Goal: Transaction & Acquisition: Book appointment/travel/reservation

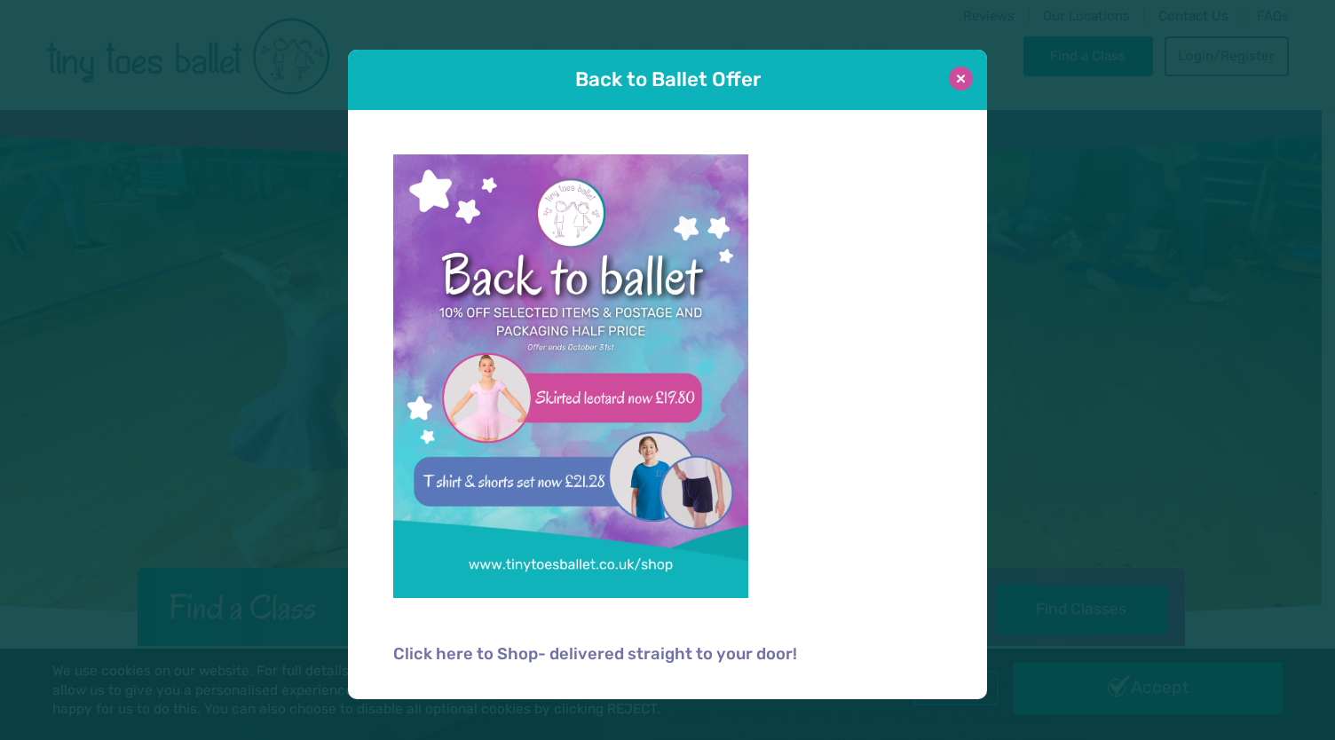
click at [966, 74] on button at bounding box center [961, 79] width 24 height 24
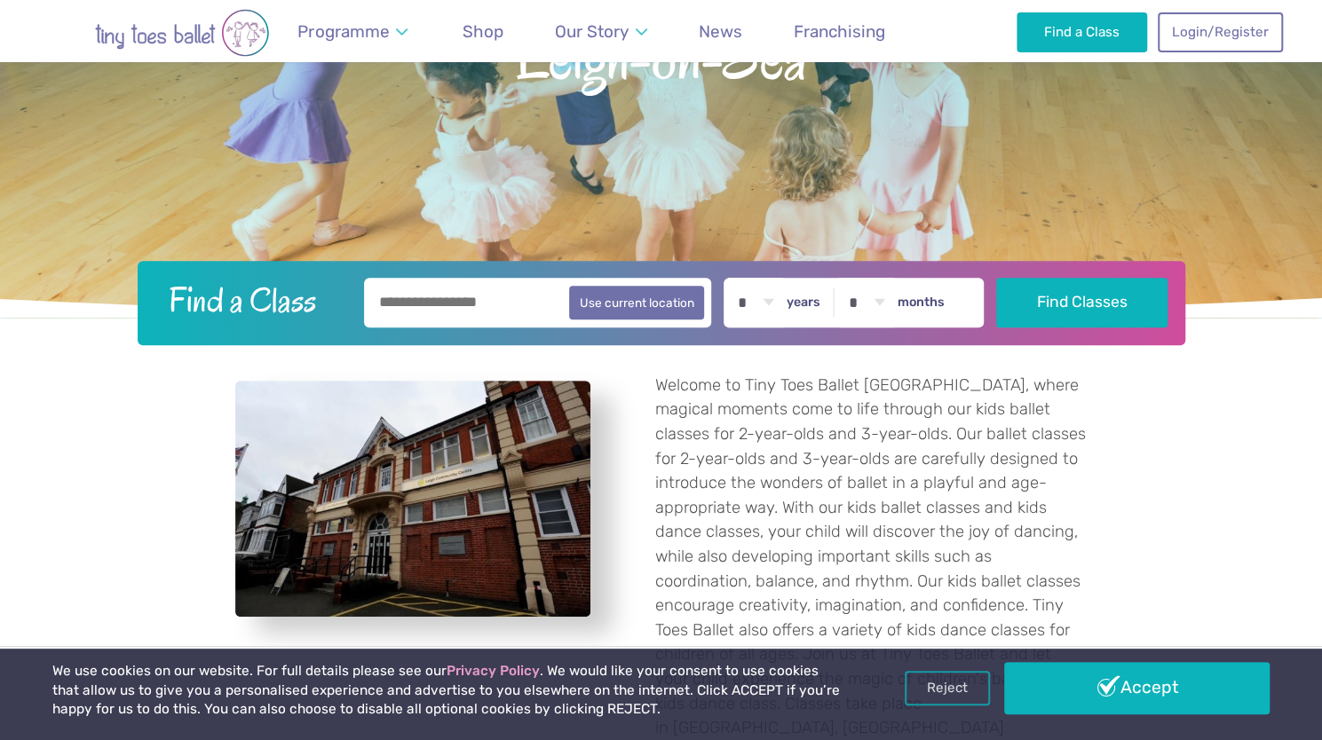
scroll to position [308, 0]
click at [776, 299] on select "* * * * * * * * * * ** ** **" at bounding box center [755, 302] width 55 height 50
select select "*"
click at [738, 277] on select "* * * * * * * * * * ** ** **" at bounding box center [755, 302] width 55 height 50
click at [880, 300] on select "* * * * * * * * * * ** **" at bounding box center [866, 302] width 55 height 50
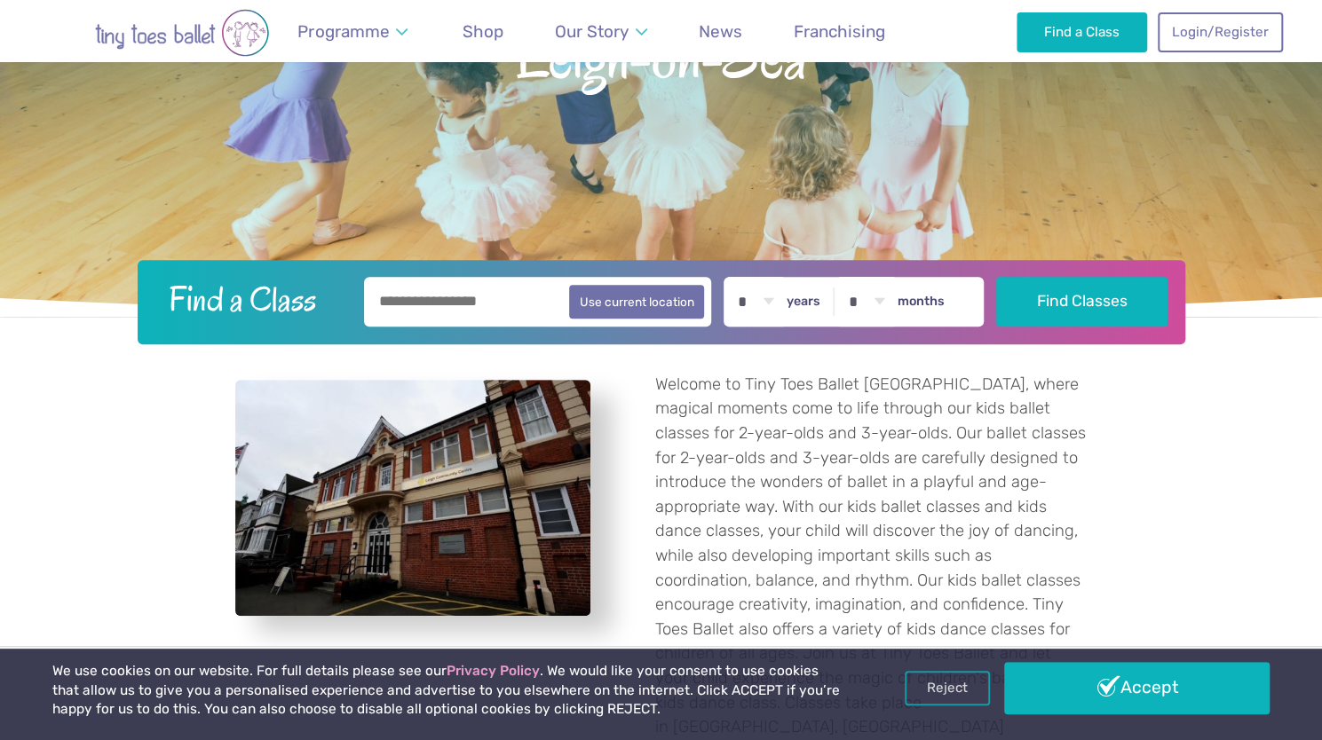
select select "*"
click at [849, 277] on select "* * * * * * * * * * ** **" at bounding box center [866, 302] width 55 height 50
click at [490, 312] on input "text" at bounding box center [538, 302] width 348 height 50
type input "*******"
click at [1035, 315] on button "Find Classes" at bounding box center [1081, 301] width 171 height 50
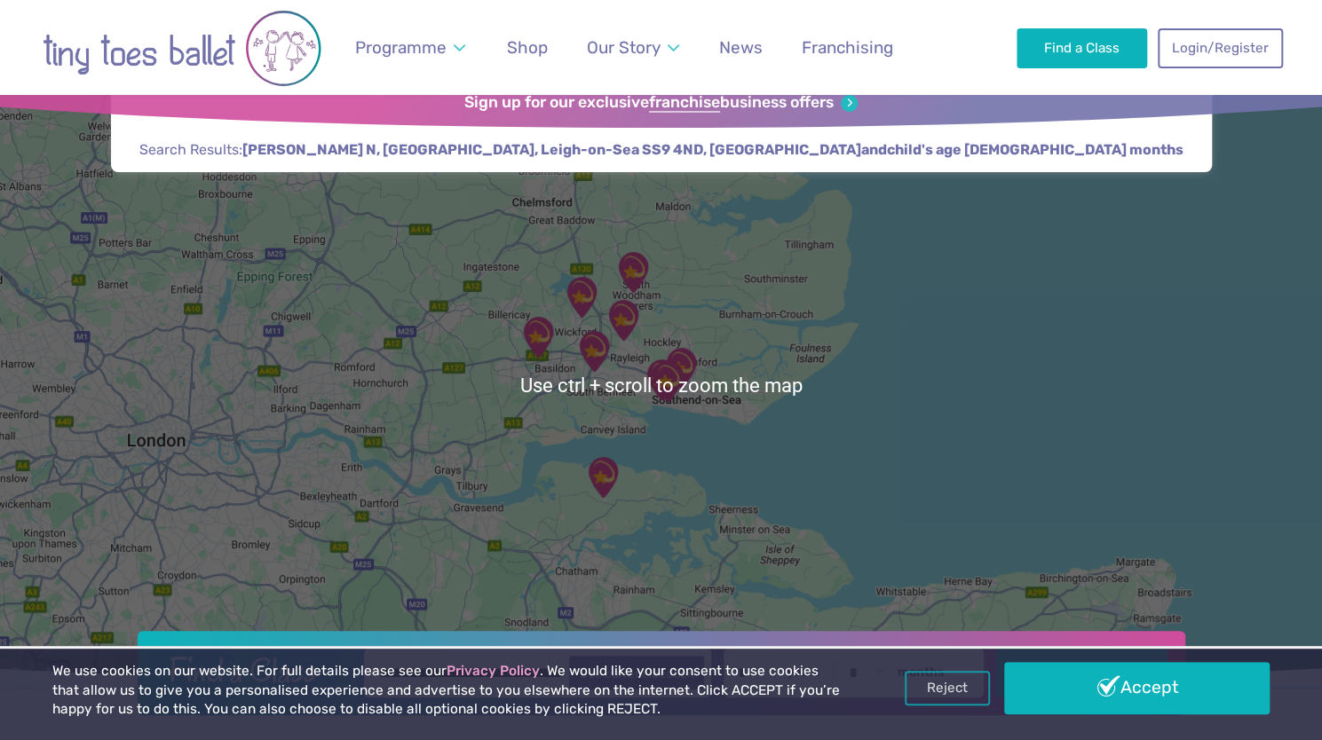
scroll to position [31, 0]
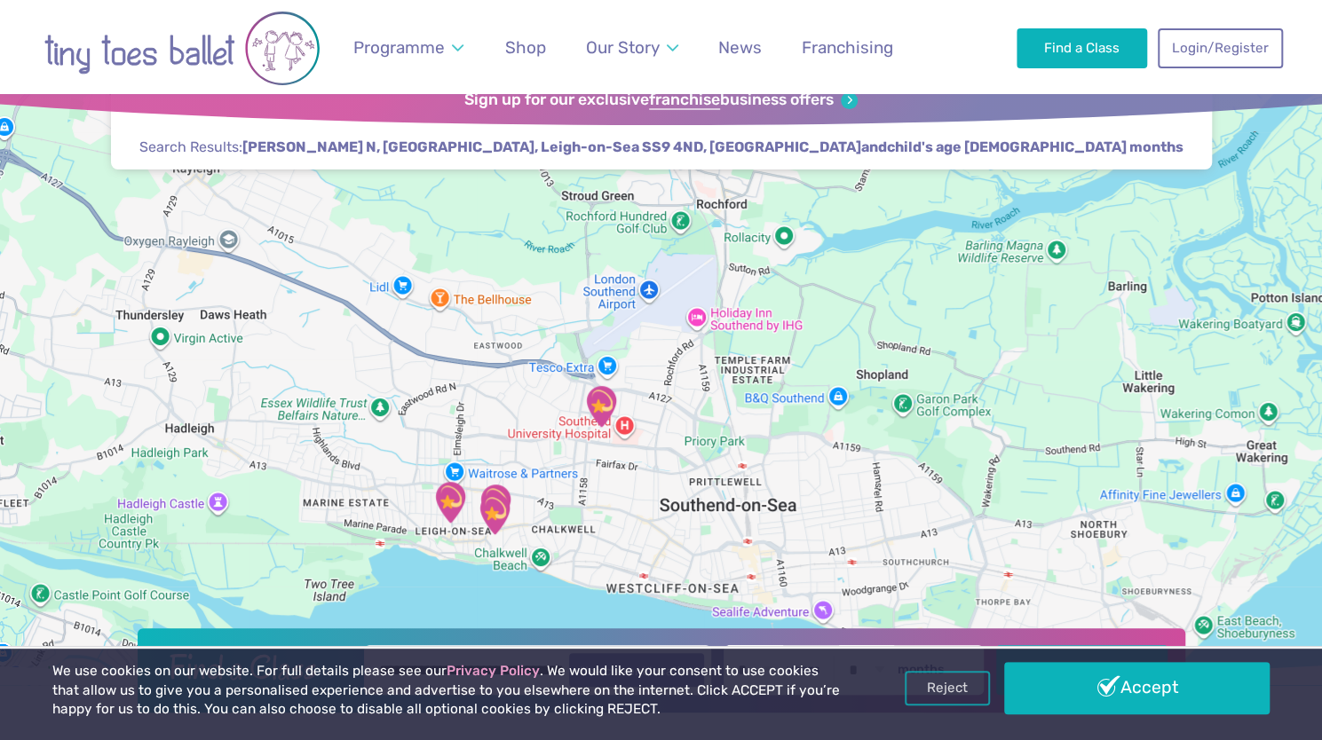
drag, startPoint x: 461, startPoint y: 527, endPoint x: 573, endPoint y: 356, distance: 205.1
click at [573, 356] on div at bounding box center [661, 382] width 1322 height 606
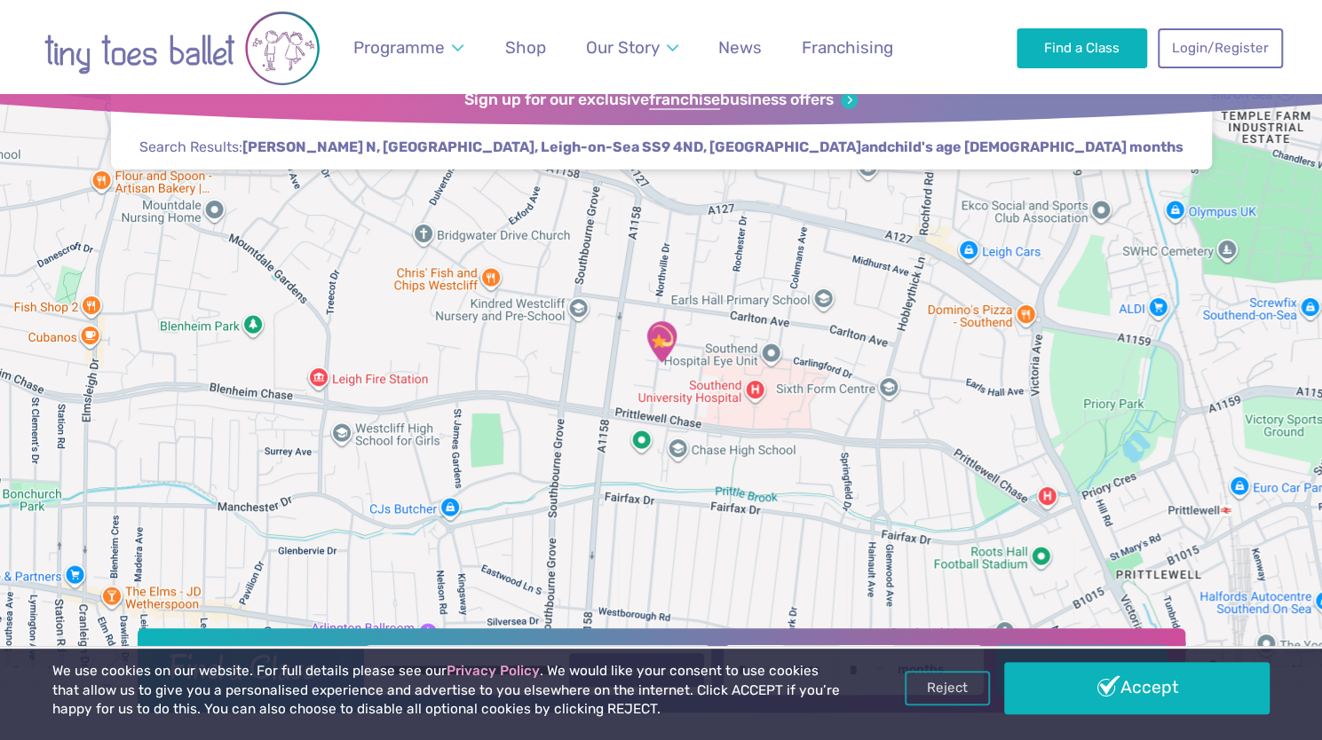
click at [669, 340] on img "Saint Peter's Church Youth Hall" at bounding box center [661, 341] width 59 height 59
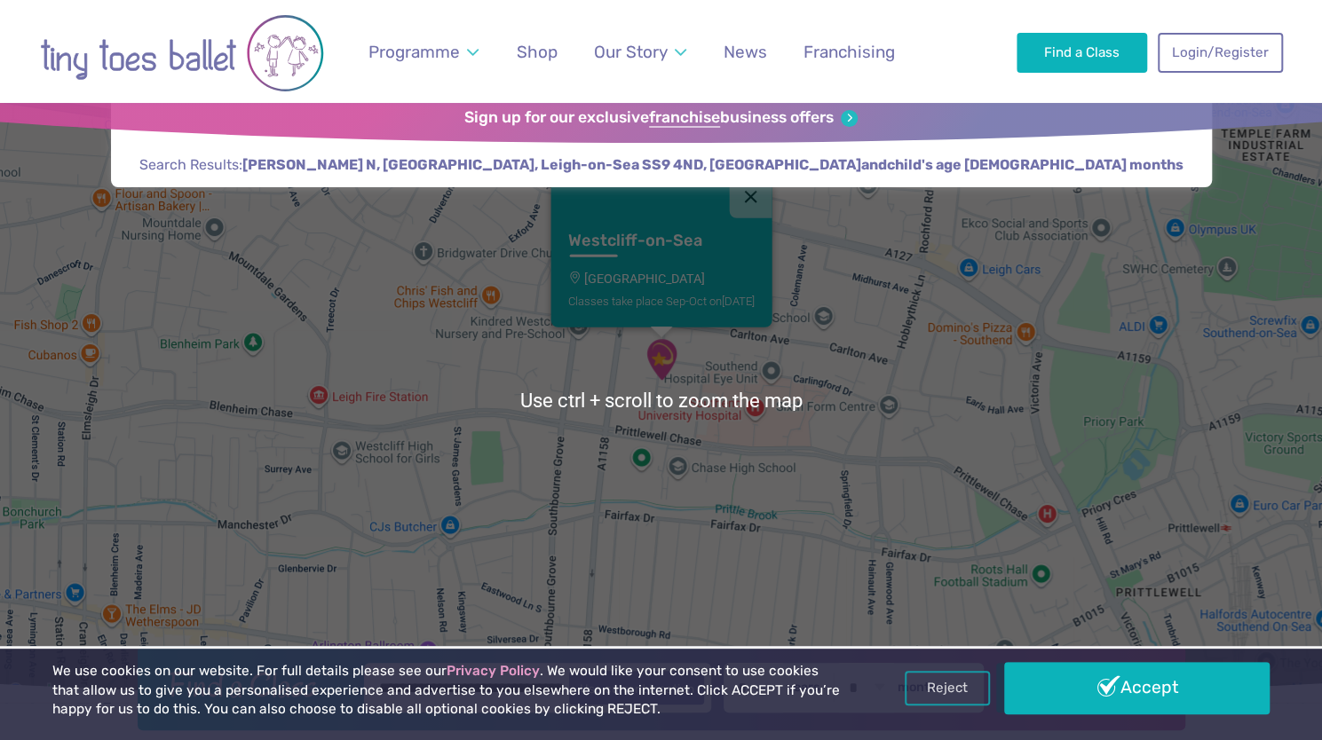
scroll to position [14, 0]
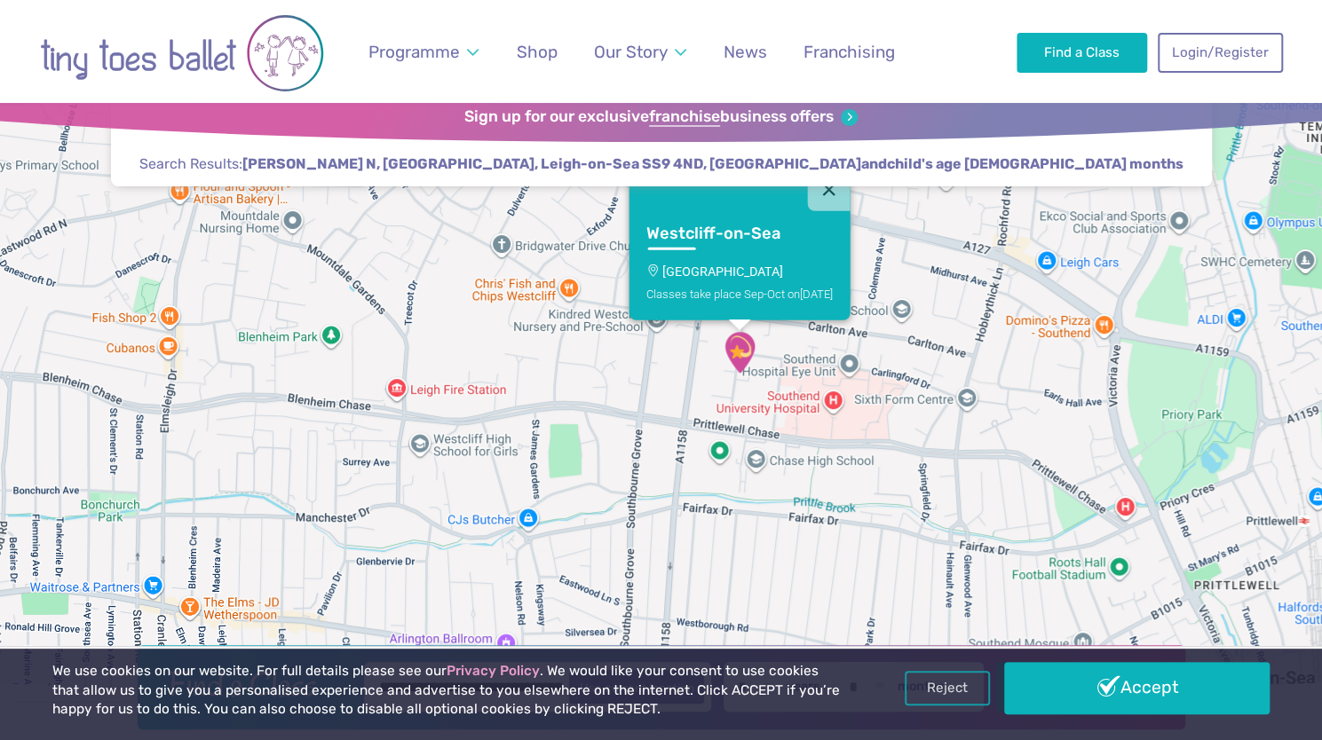
drag, startPoint x: 541, startPoint y: 423, endPoint x: 630, endPoint y: 423, distance: 89.6
click at [630, 423] on div "Westcliff-on-Sea Saint Peter's Church Youth Hall Classes take place Sep-Oct on …" at bounding box center [661, 399] width 1322 height 606
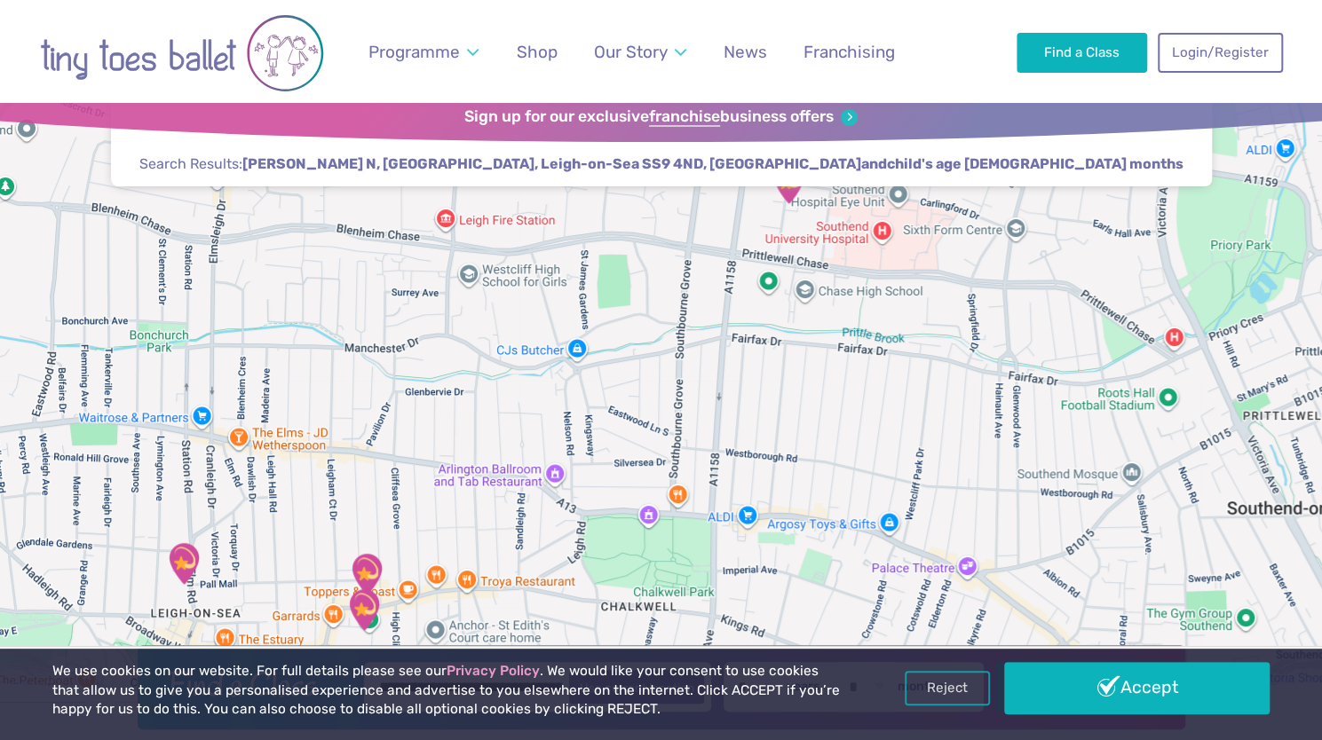
drag, startPoint x: 240, startPoint y: 480, endPoint x: 289, endPoint y: 308, distance: 179.2
click at [289, 308] on div "Westcliff-on-Sea Saint Peter's Church Youth Hall Classes take place Sep-Oct on …" at bounding box center [661, 399] width 1322 height 606
click at [191, 562] on img "Leigh Community Centre" at bounding box center [183, 563] width 59 height 59
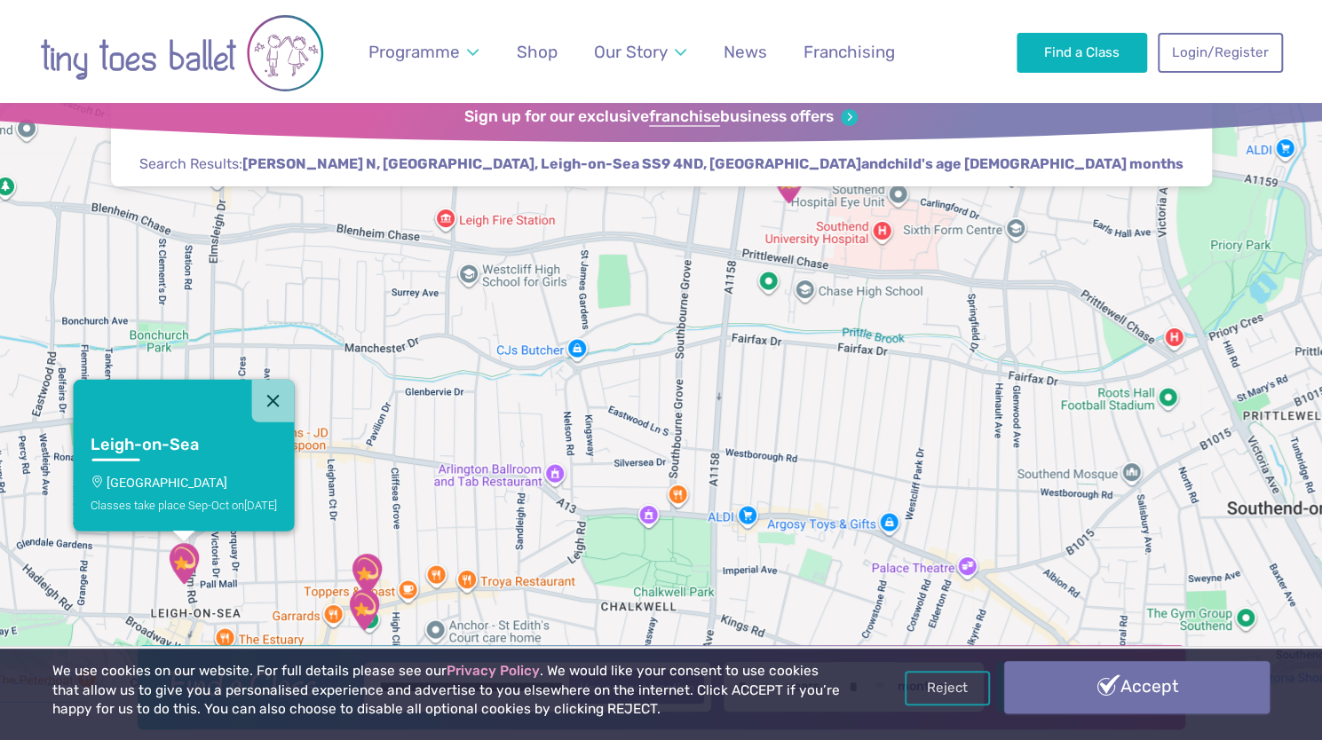
click at [1040, 701] on link "Accept" at bounding box center [1136, 686] width 265 height 51
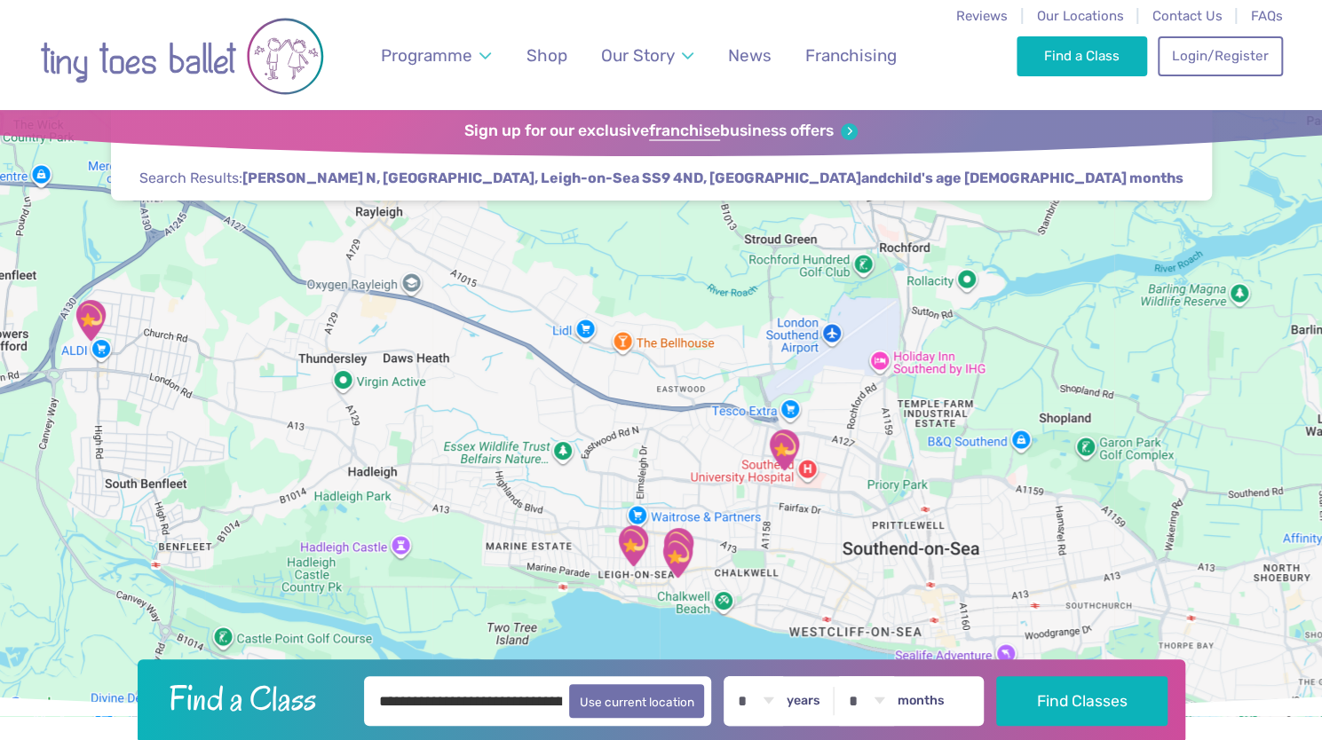
click at [635, 539] on img "Leigh Community Centre" at bounding box center [633, 546] width 59 height 59
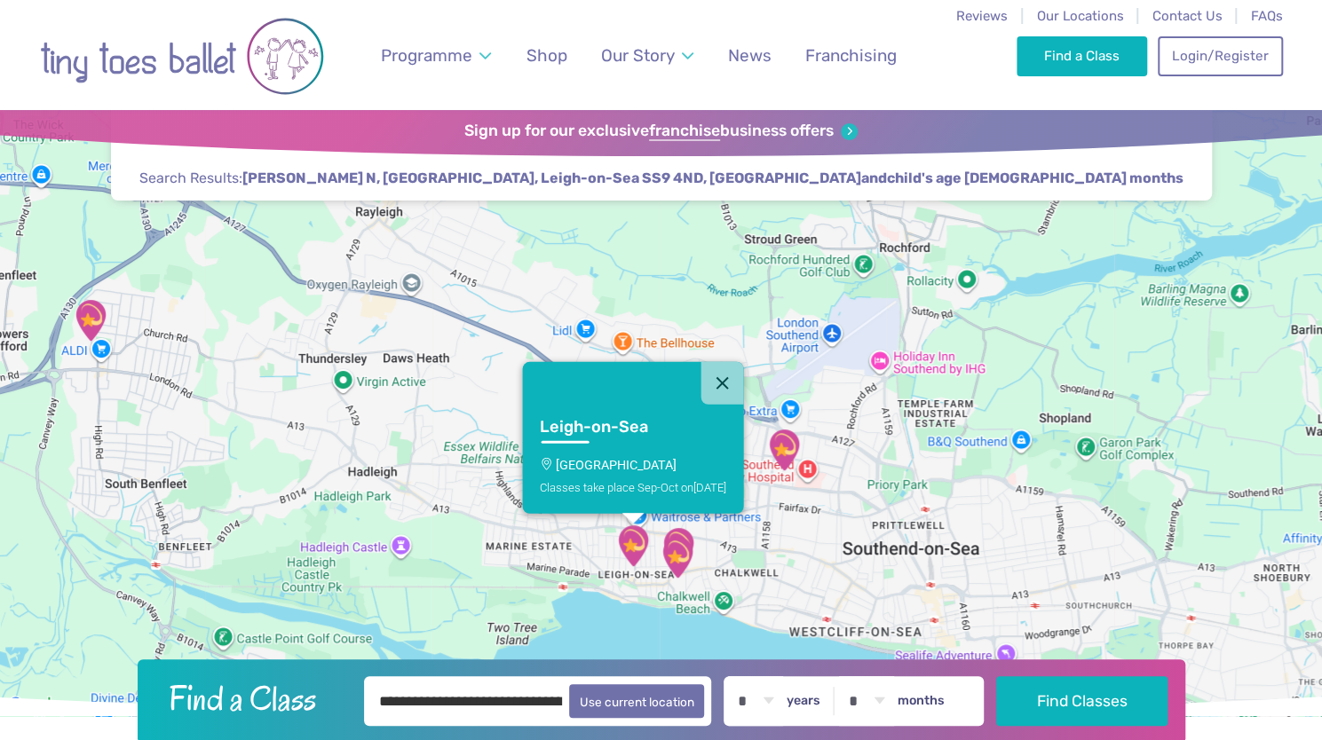
click at [630, 444] on link "[GEOGRAPHIC_DATA] Classes take place Sep-Oct [DATE]" at bounding box center [632, 458] width 221 height 109
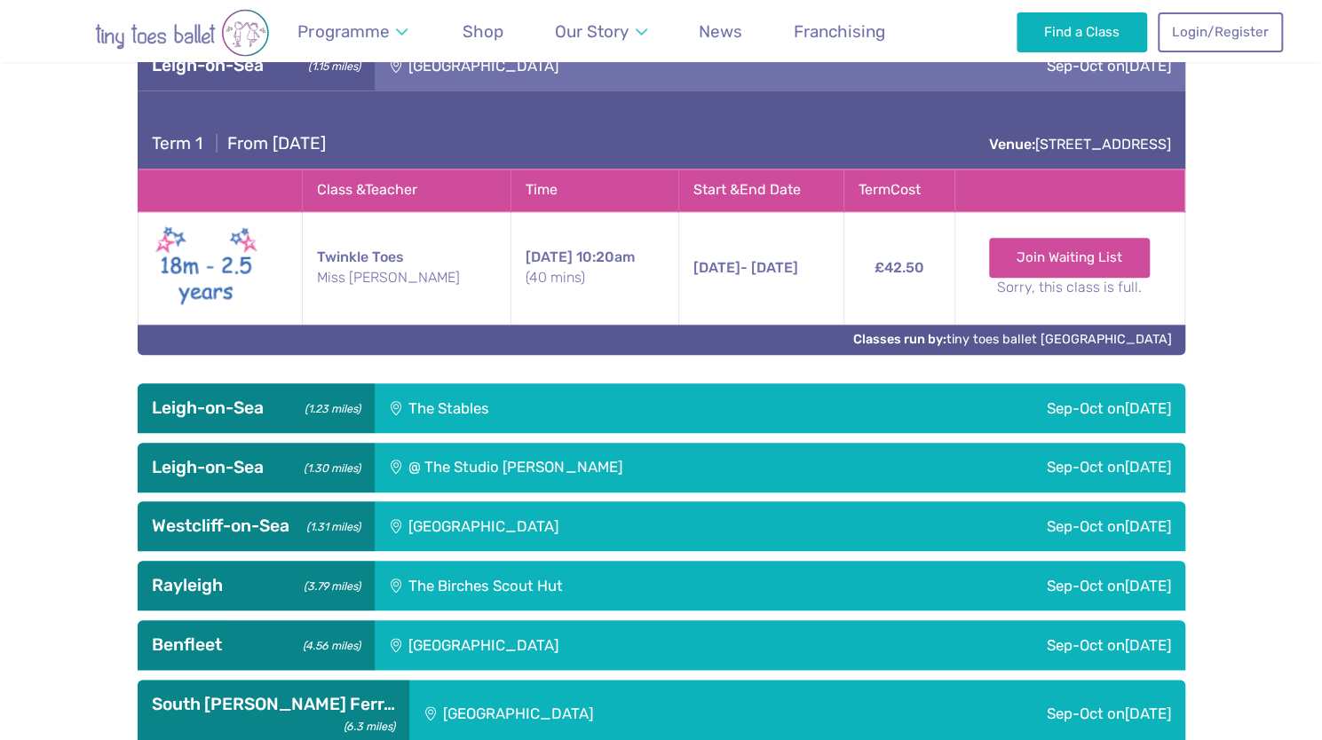
scroll to position [869, 0]
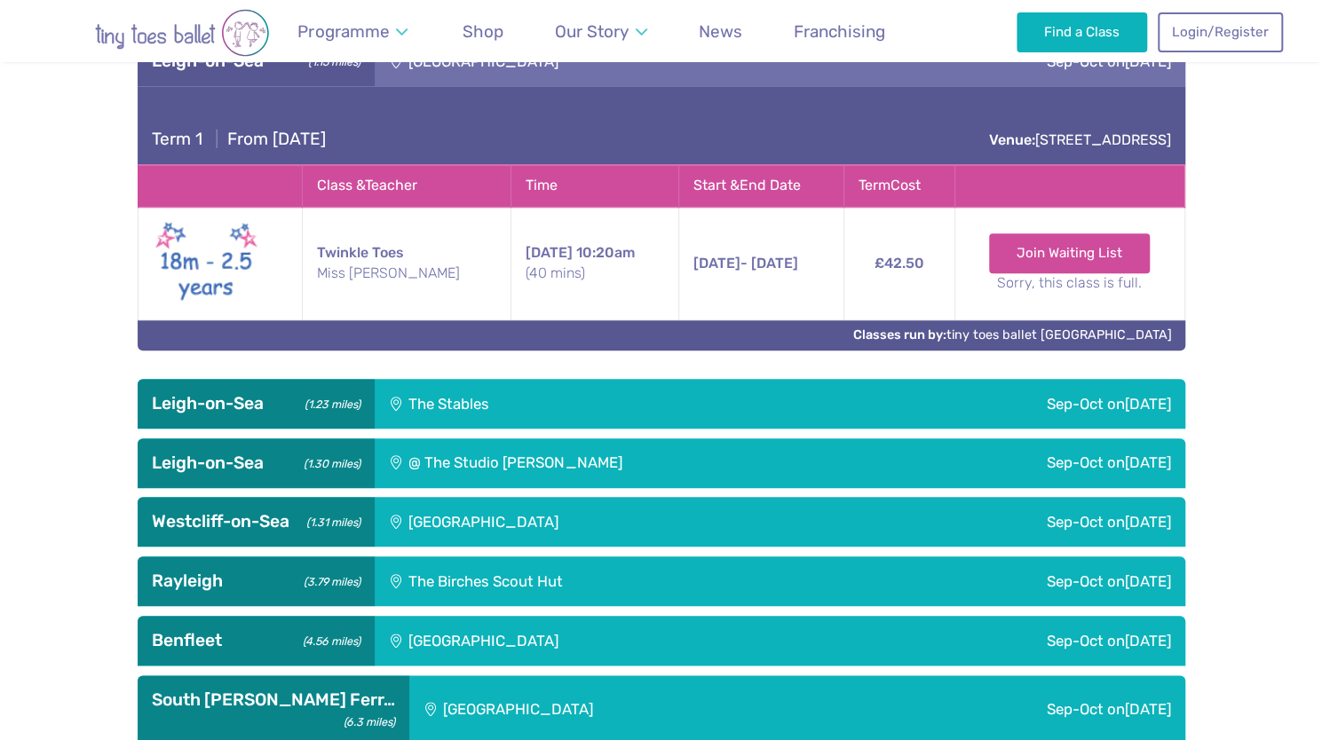
click at [656, 497] on div "[GEOGRAPHIC_DATA]" at bounding box center [604, 522] width 458 height 50
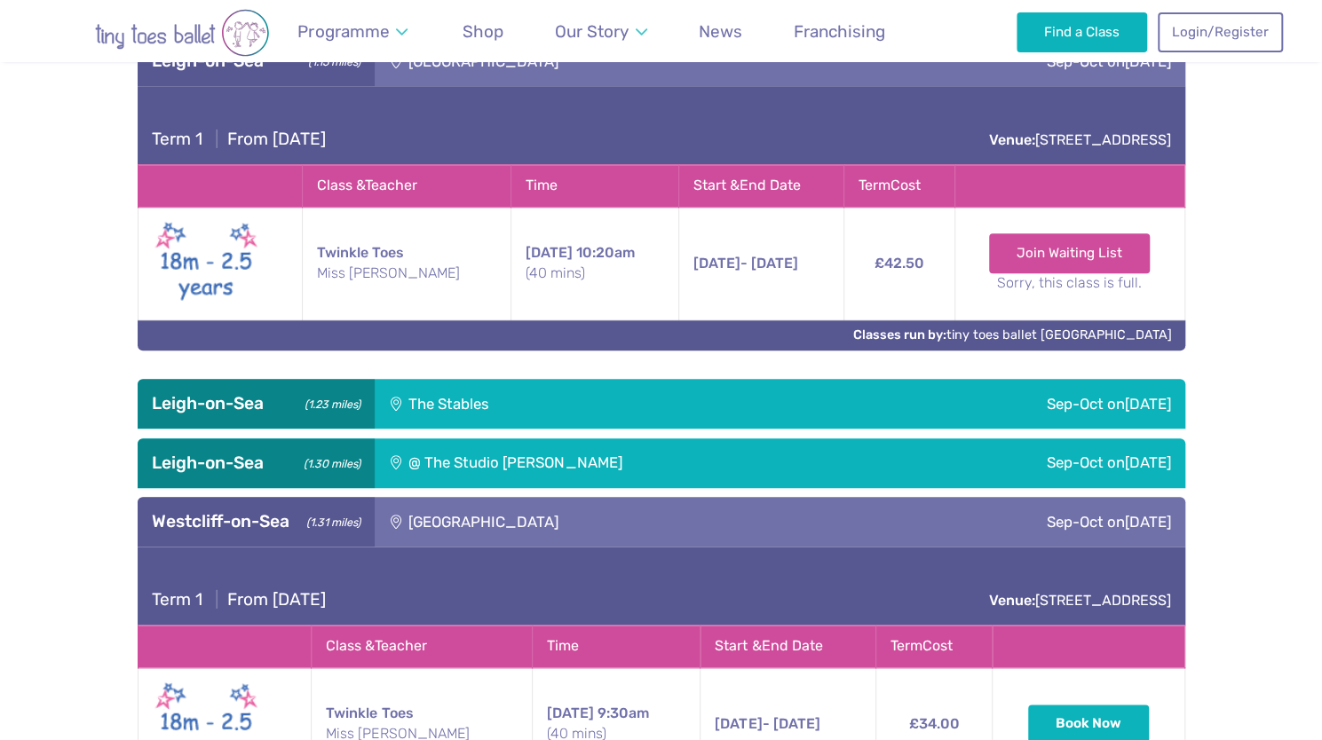
click at [656, 497] on div "[GEOGRAPHIC_DATA]" at bounding box center [604, 522] width 458 height 50
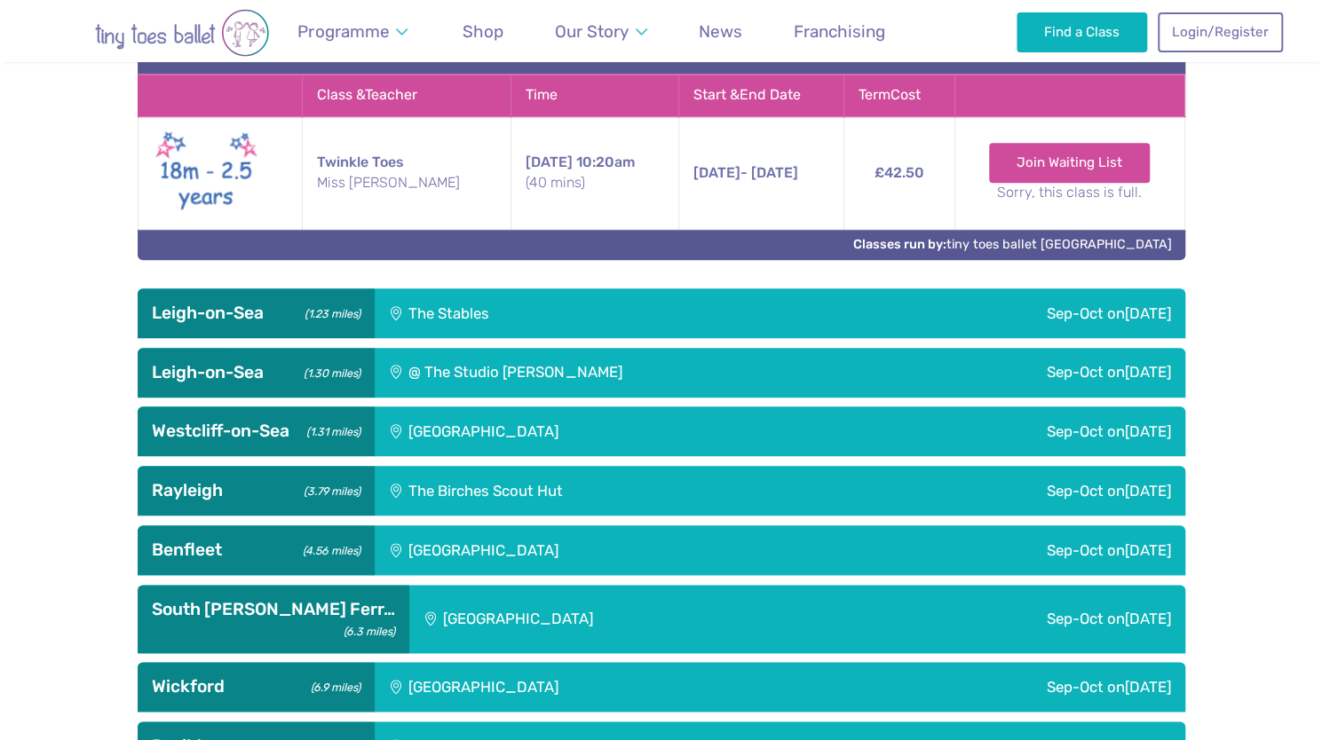
scroll to position [962, 0]
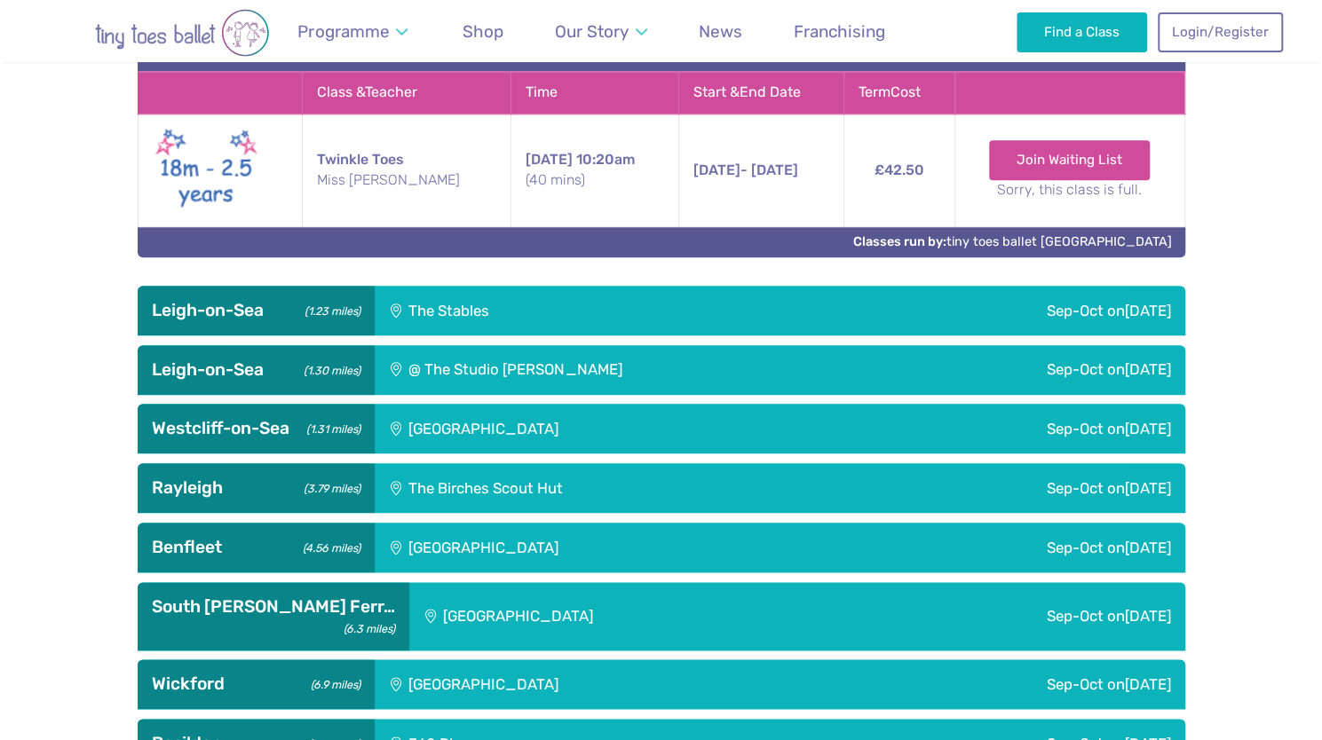
click at [528, 345] on div "@ The Studio [PERSON_NAME]" at bounding box center [630, 370] width 511 height 50
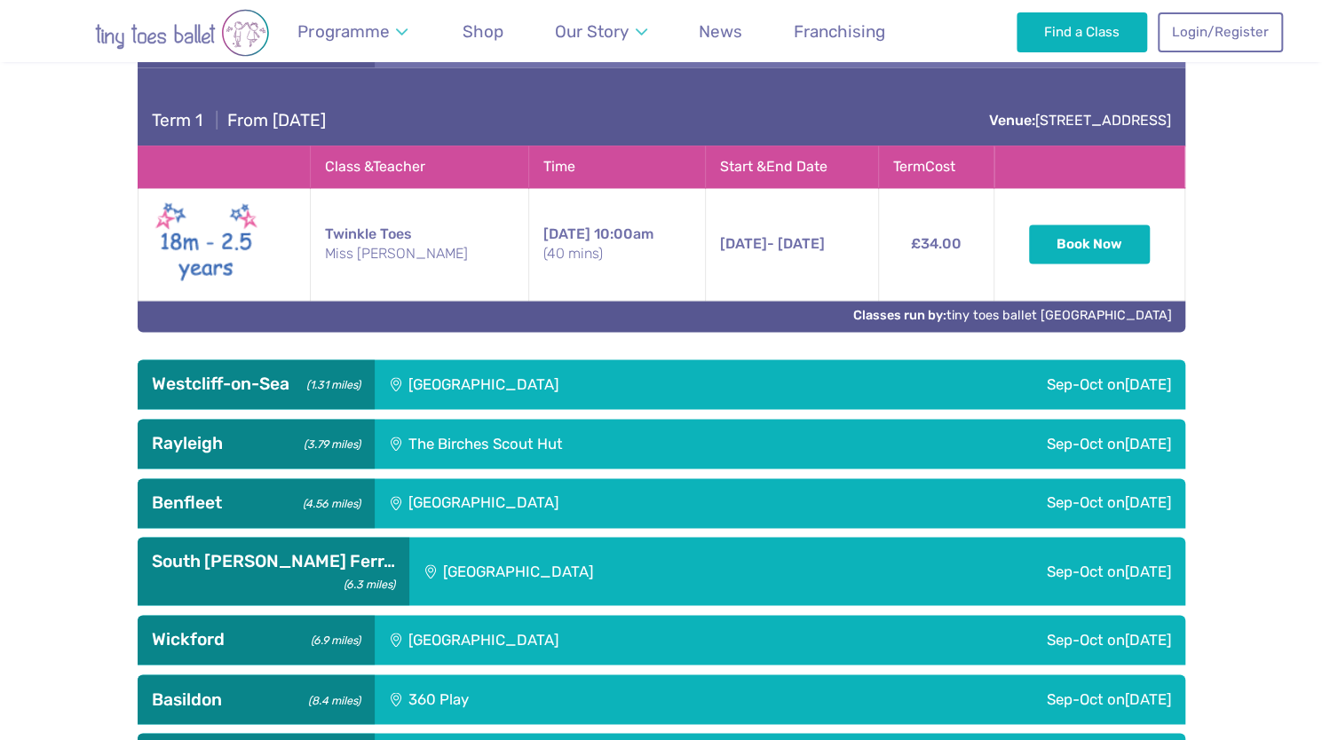
scroll to position [1282, 0]
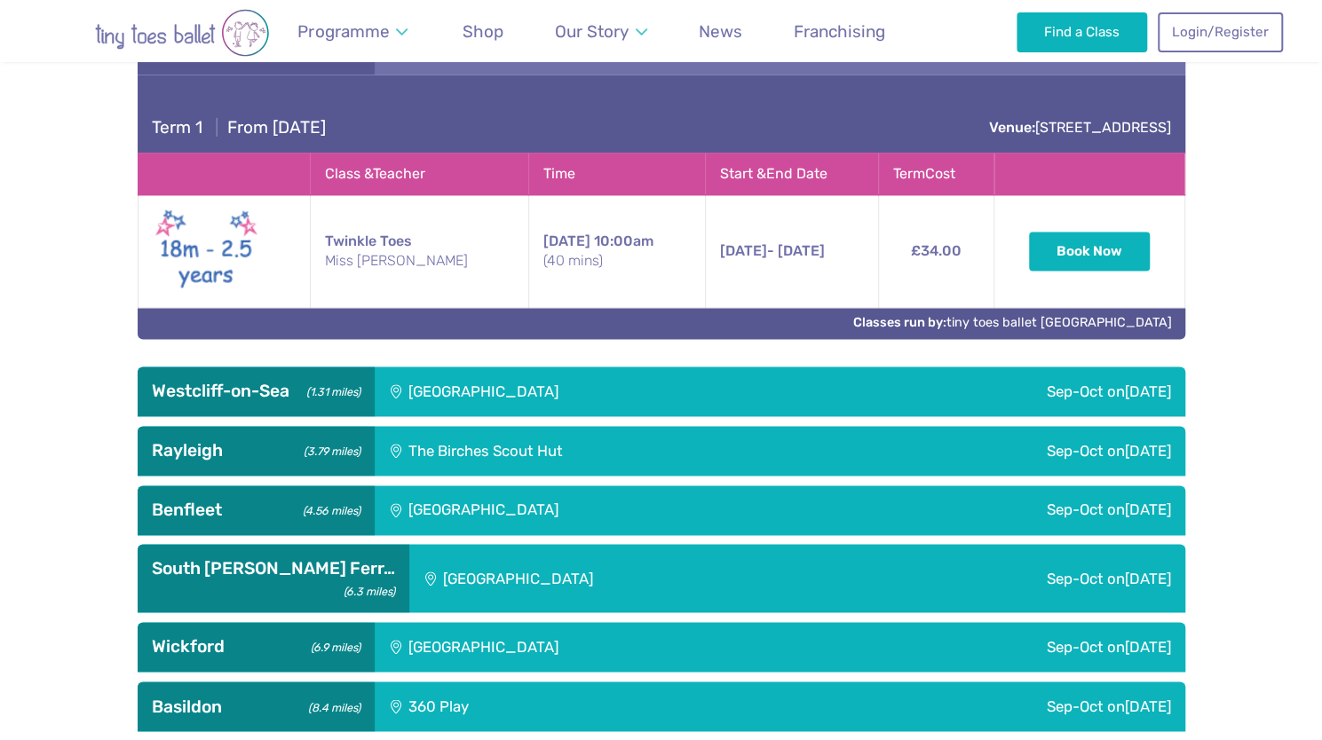
click at [705, 233] on td "[DATE] - [DATE] [DATE] - [DATE] 10:00am (40 mins)" at bounding box center [791, 251] width 173 height 113
click at [427, 215] on td "Twinkle Toes Miss [PERSON_NAME]" at bounding box center [419, 251] width 218 height 113
click at [379, 203] on td "Twinkle Toes Miss [PERSON_NAME]" at bounding box center [419, 251] width 218 height 113
click at [383, 214] on td "Twinkle Toes Miss [PERSON_NAME]" at bounding box center [419, 251] width 218 height 113
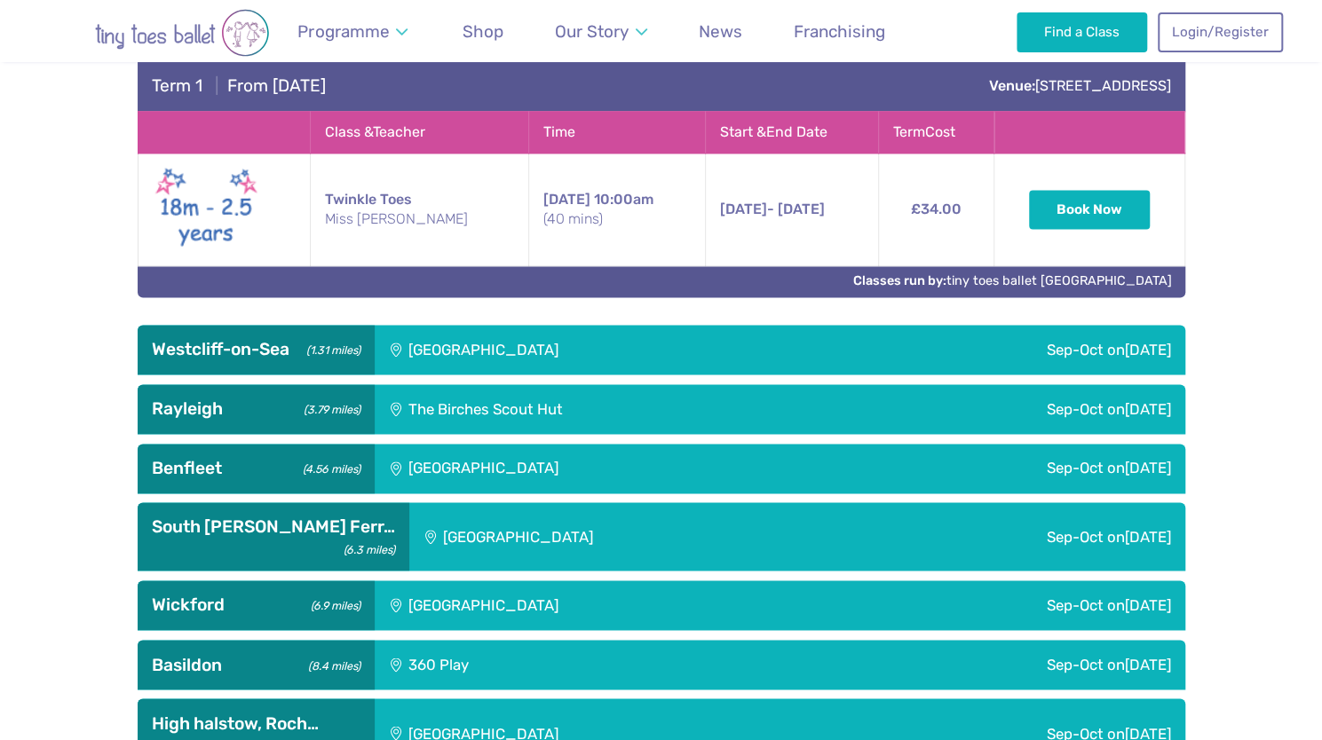
scroll to position [1330, 0]
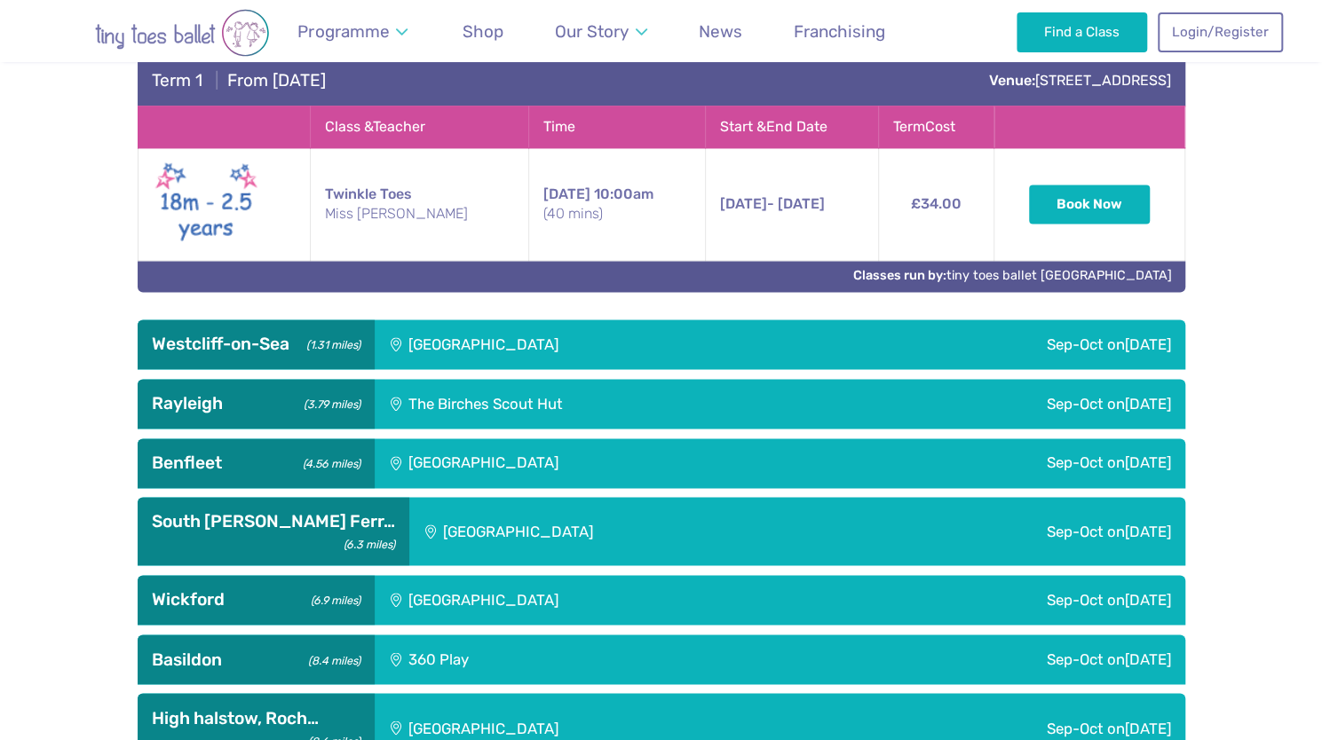
click at [984, 635] on div "Sep-Oct [DATE]" at bounding box center [948, 660] width 473 height 50
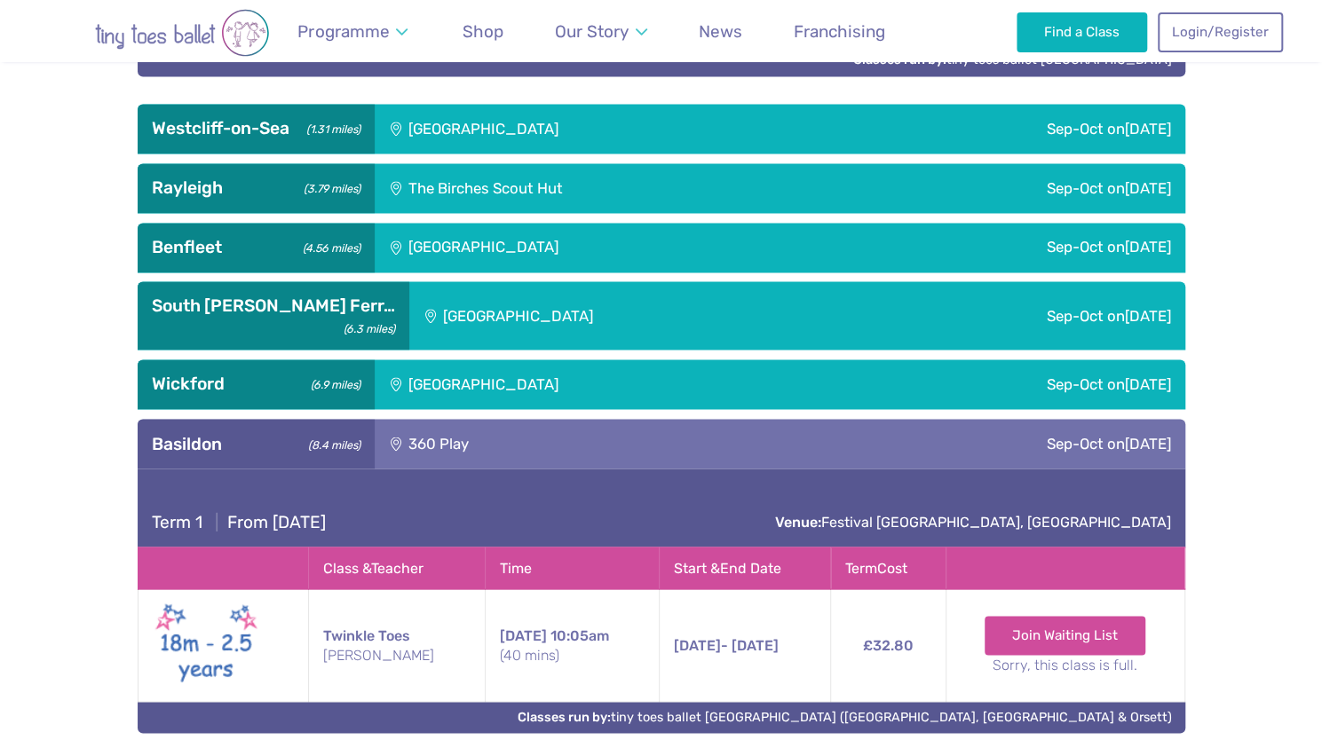
scroll to position [1548, 0]
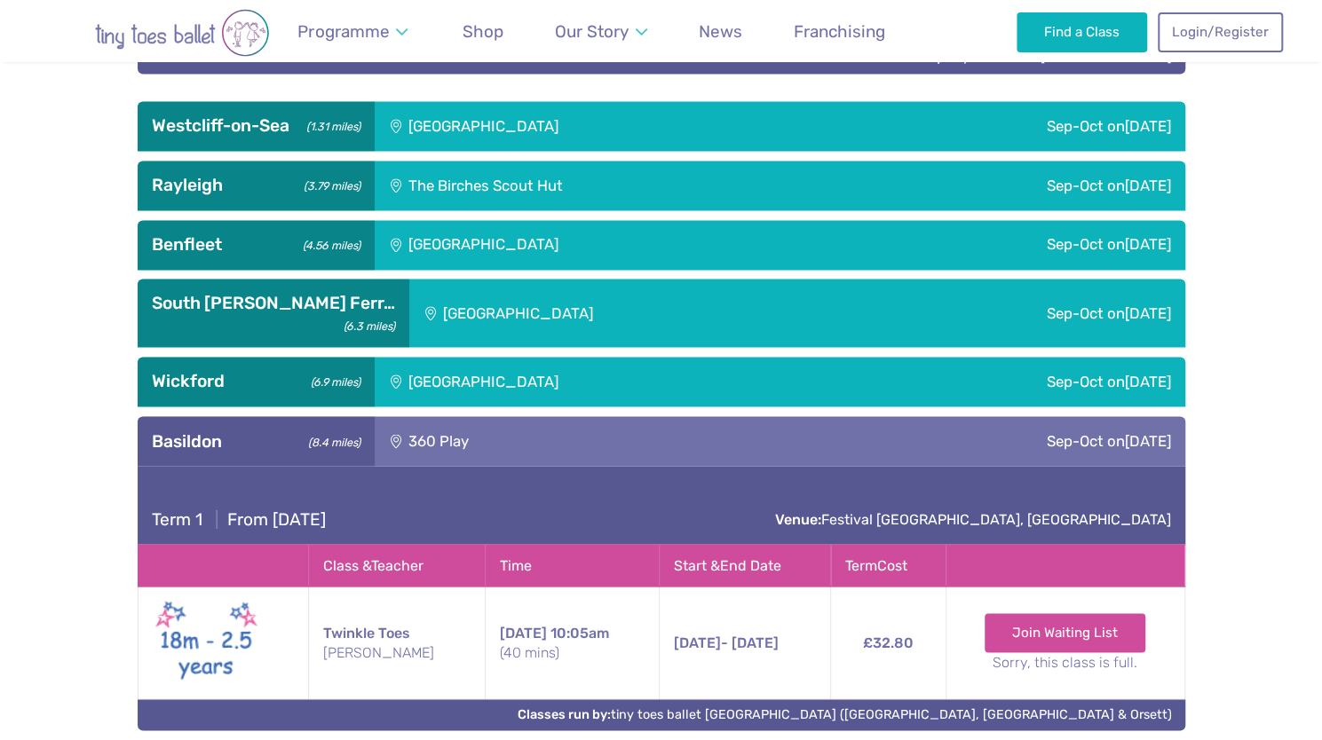
click at [1129, 431] on span "[DATE]" at bounding box center [1148, 440] width 46 height 18
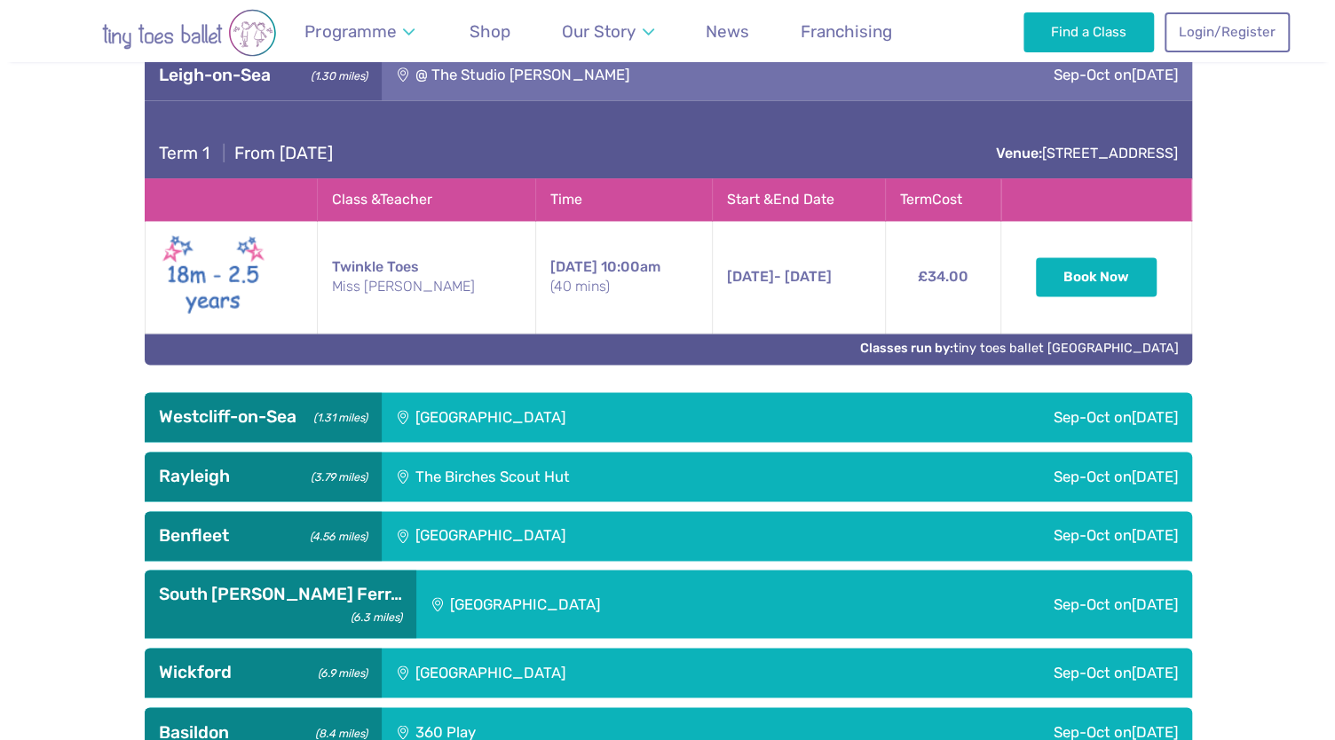
scroll to position [1256, 0]
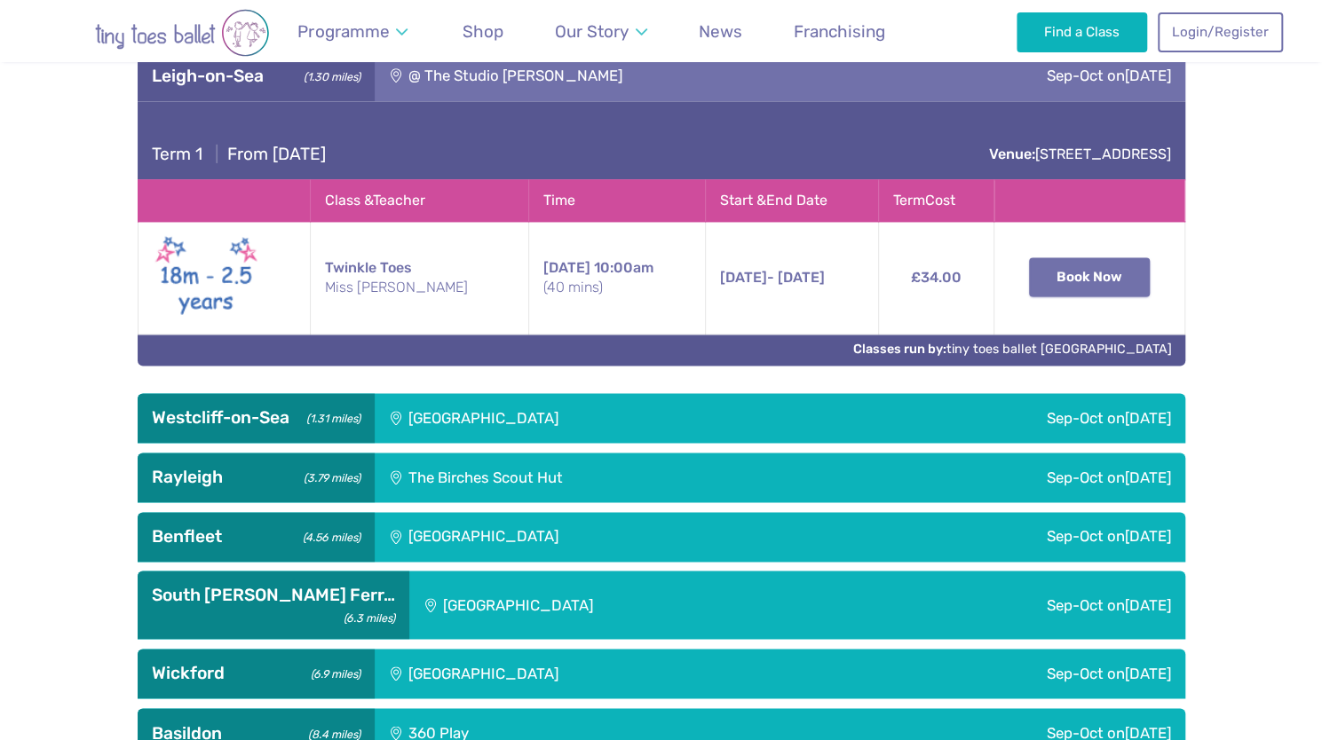
click at [1096, 257] on button "Book Now" at bounding box center [1089, 276] width 121 height 39
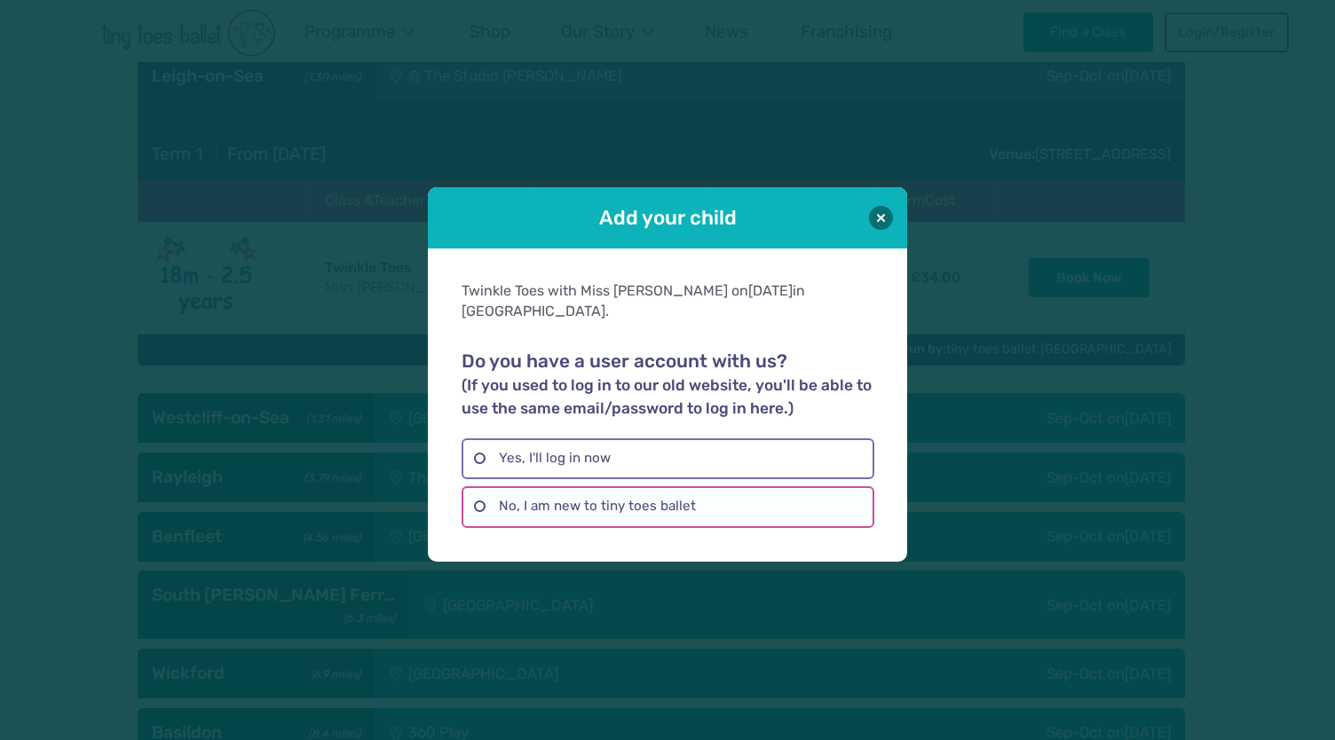
click at [748, 492] on label "No, I am new to tiny toes ballet" at bounding box center [668, 506] width 412 height 41
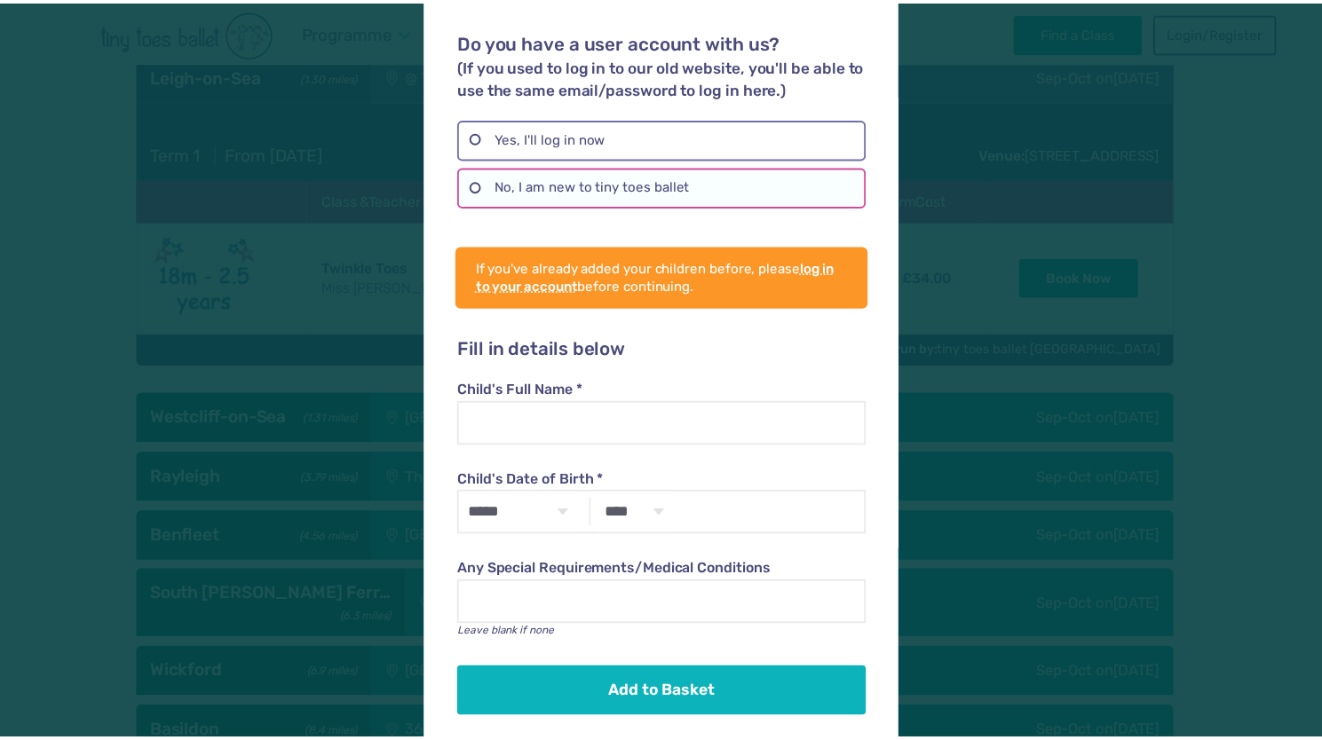
scroll to position [0, 0]
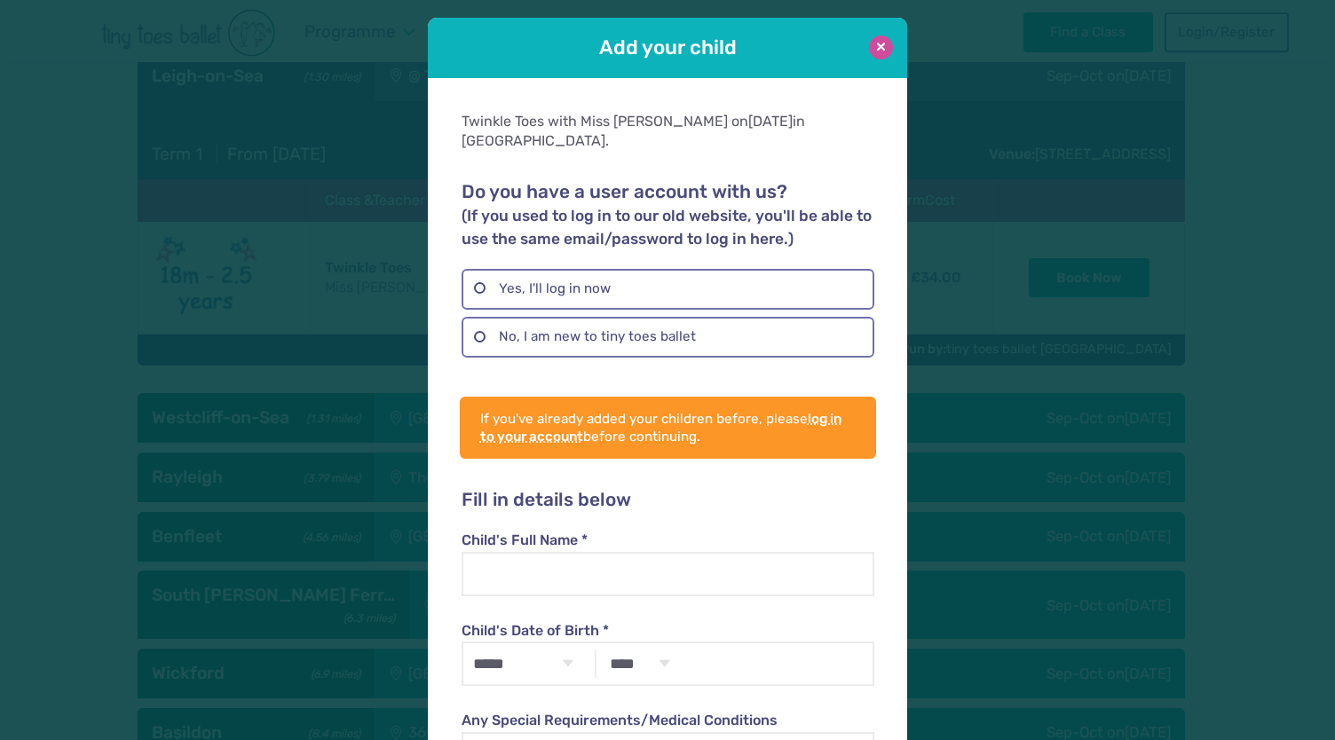
click at [875, 48] on button at bounding box center [881, 48] width 24 height 24
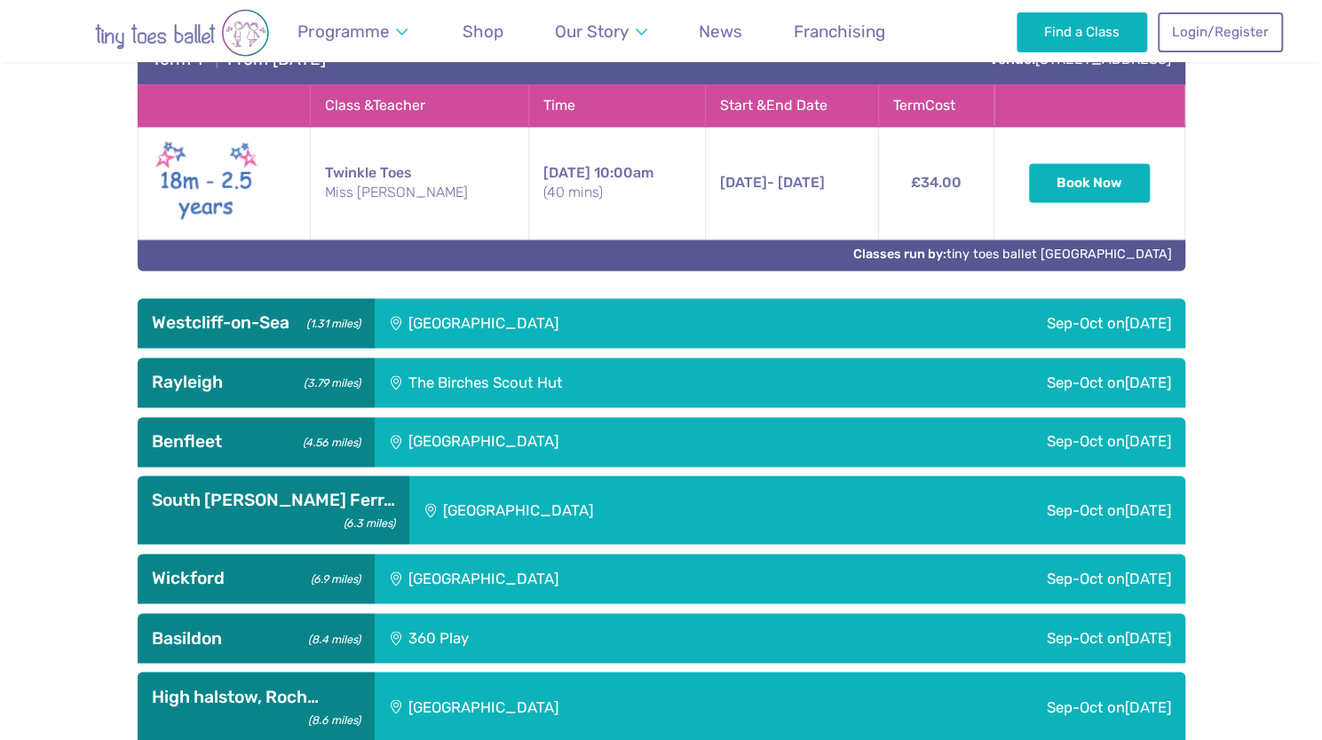
scroll to position [1351, 0]
click at [932, 500] on div "Sep-Oct [DATE]" at bounding box center [1016, 510] width 337 height 68
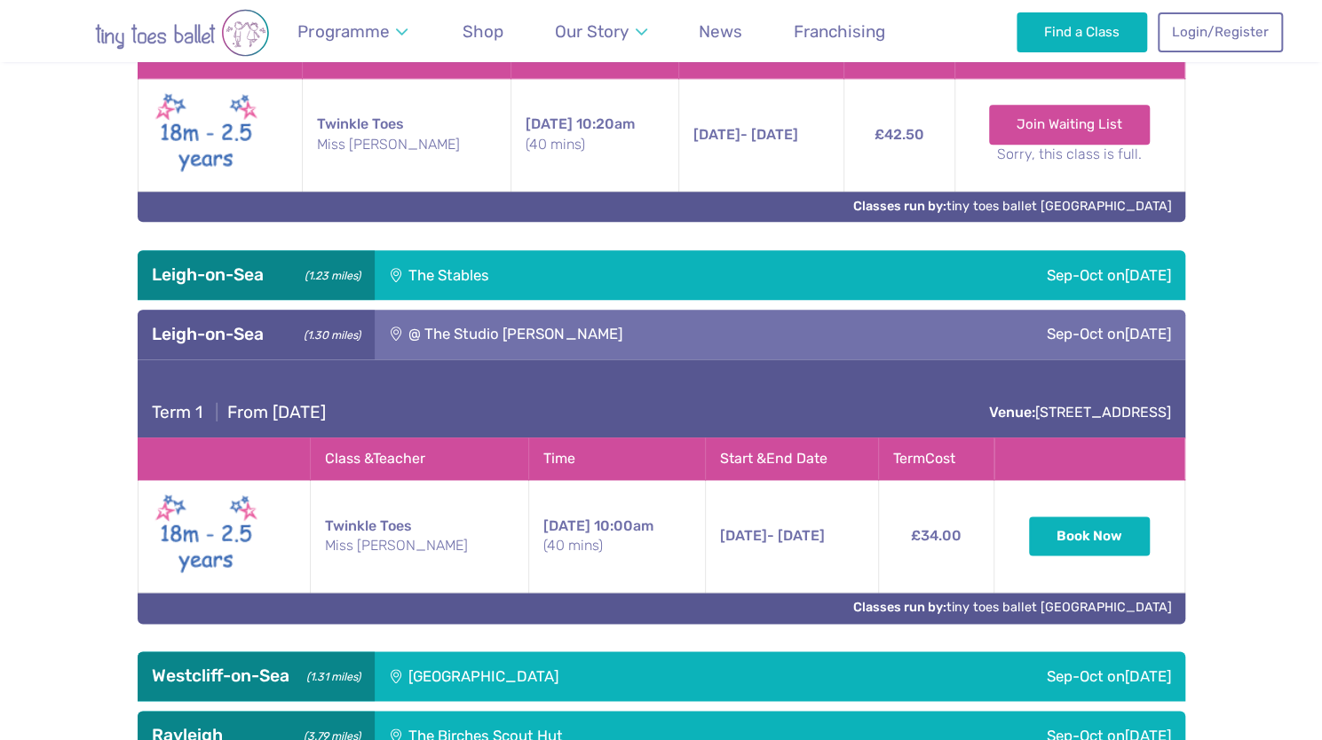
scroll to position [998, 0]
click at [873, 613] on div "Term 1 | From [DATE] Venue: [STREET_ADDRESS] Class & Teacher Time Start & End D…" at bounding box center [661, 500] width 1047 height 283
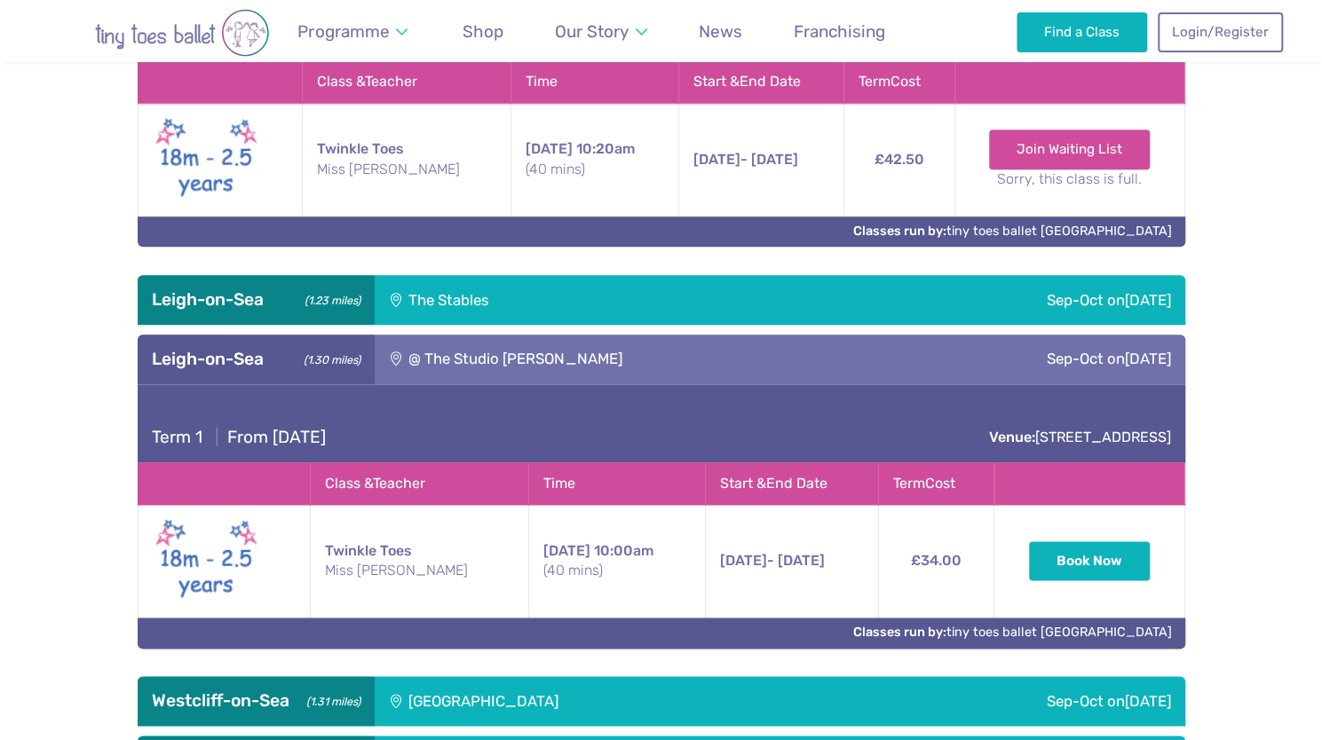
scroll to position [975, 0]
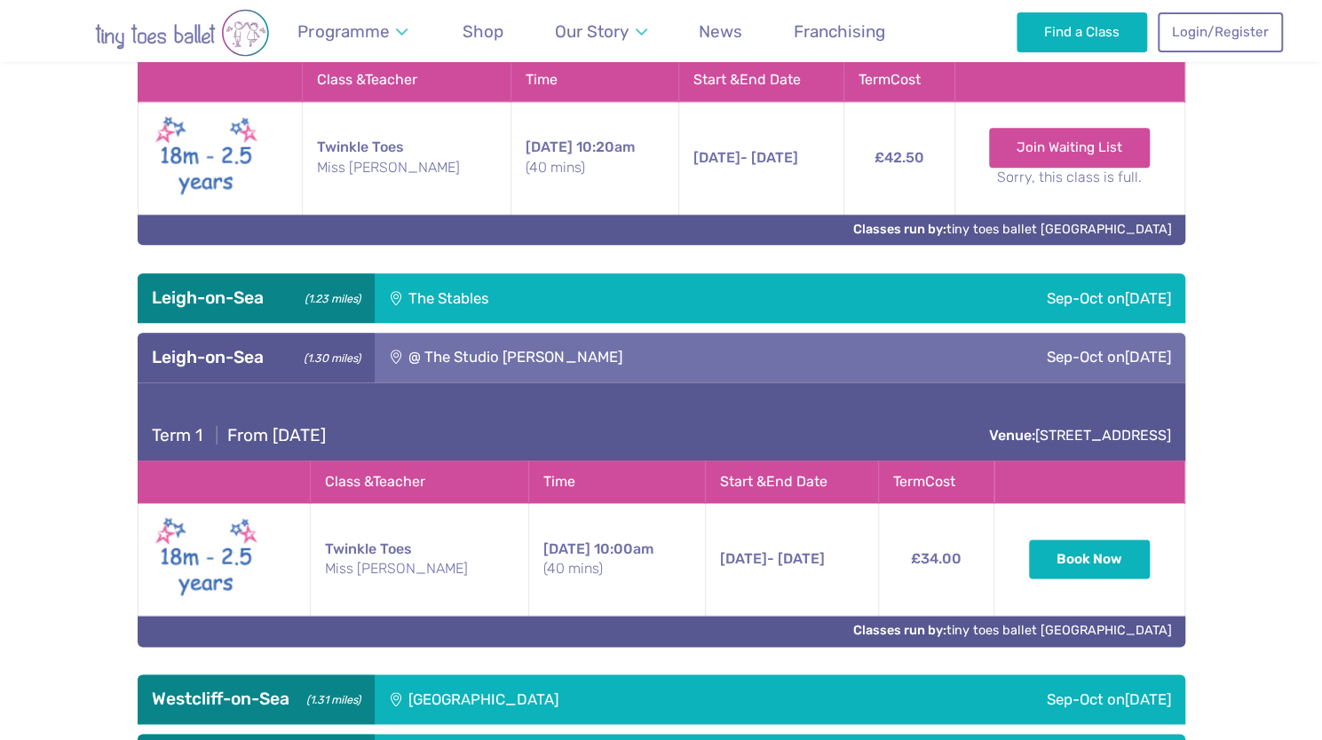
click at [919, 627] on div "Term 1 | From [DATE] Venue: [STREET_ADDRESS] Class & Teacher Time Start & End D…" at bounding box center [661, 524] width 1047 height 283
